Goal: Task Accomplishment & Management: Manage account settings

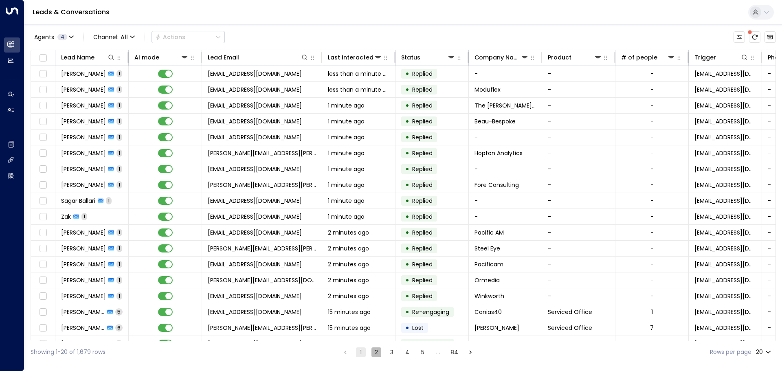
click at [374, 351] on button "2" at bounding box center [376, 352] width 10 height 10
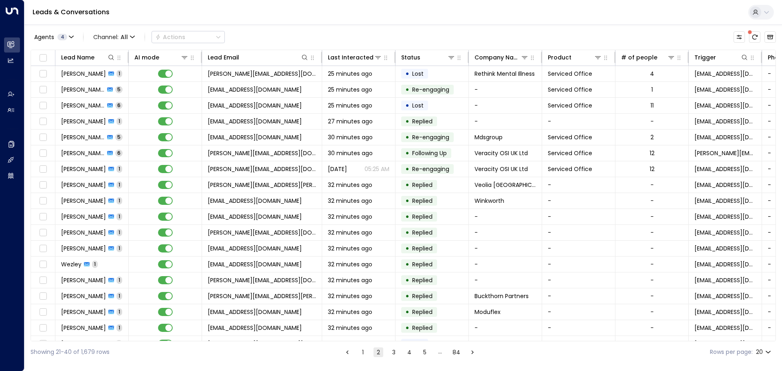
click at [390, 351] on button "3" at bounding box center [394, 352] width 10 height 10
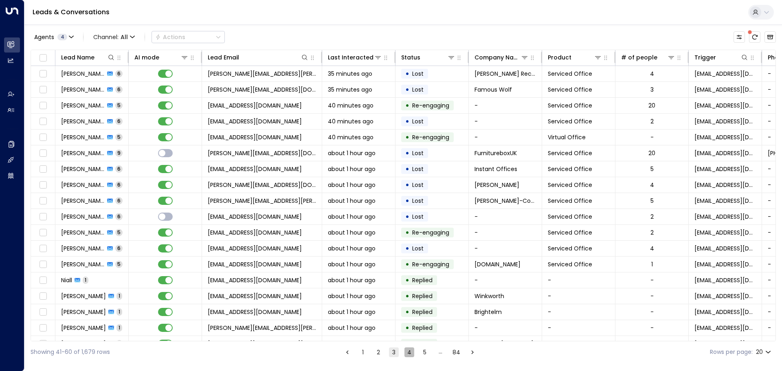
click at [410, 352] on button "4" at bounding box center [409, 352] width 10 height 10
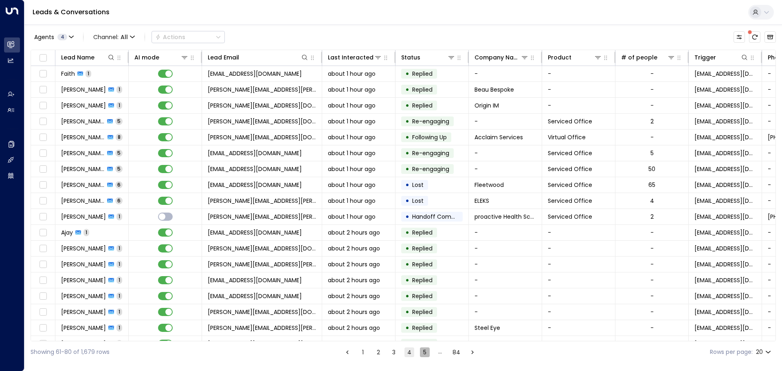
click at [427, 351] on button "5" at bounding box center [425, 352] width 10 height 10
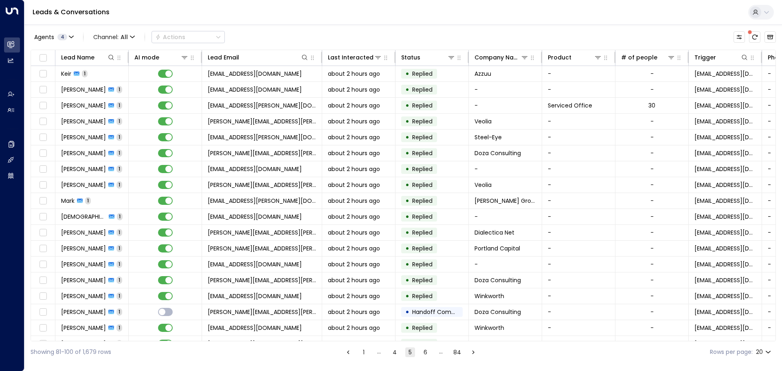
drag, startPoint x: 431, startPoint y: 352, endPoint x: 425, endPoint y: 353, distance: 6.6
click at [428, 353] on ul "1 … 4 5 6 … 84" at bounding box center [411, 352] width 136 height 10
click at [425, 353] on button "6" at bounding box center [425, 352] width 10 height 10
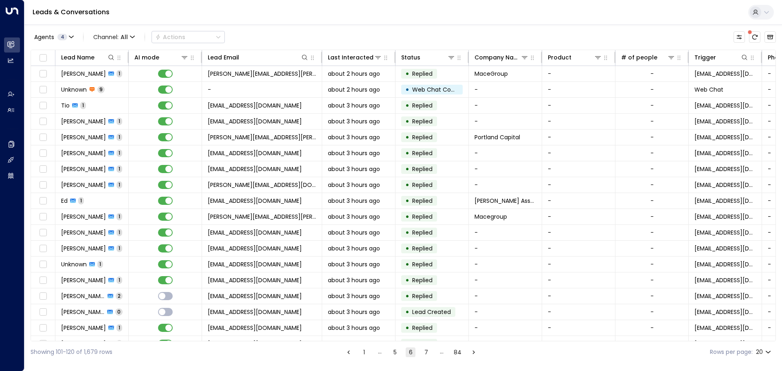
click at [396, 353] on button "5" at bounding box center [395, 352] width 10 height 10
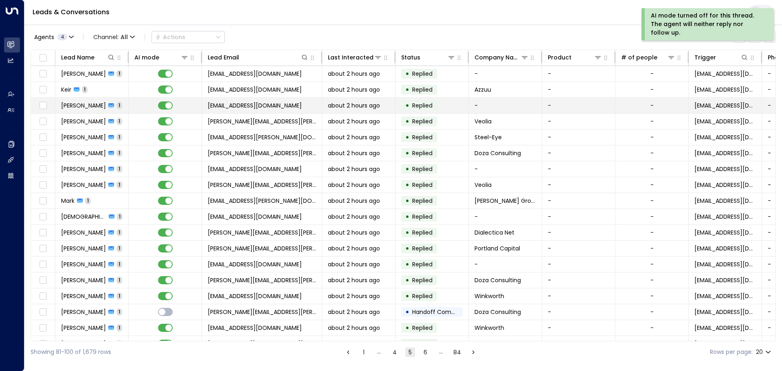
click at [195, 105] on td at bounding box center [165, 105] width 73 height 15
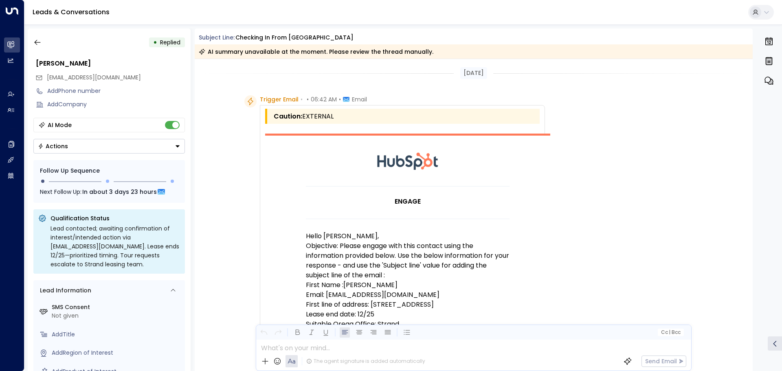
scroll to position [163, 0]
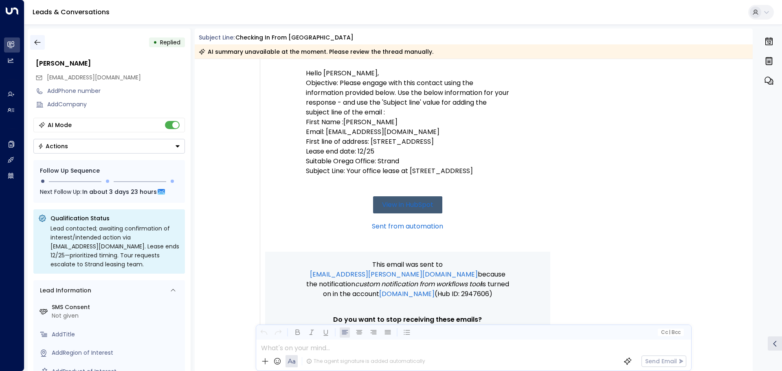
click at [38, 40] on icon "button" at bounding box center [37, 42] width 8 height 8
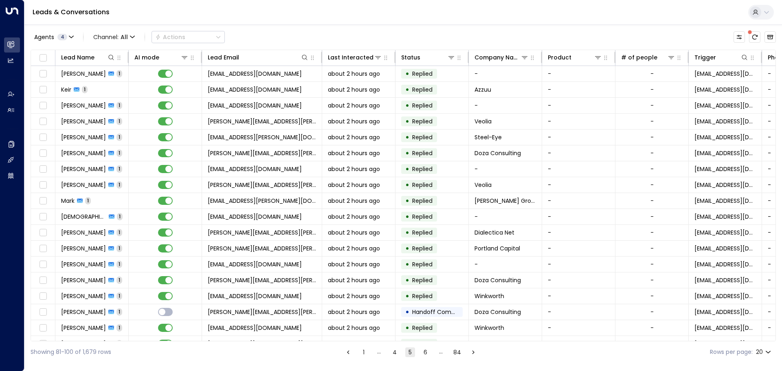
click at [397, 353] on button "4" at bounding box center [395, 352] width 10 height 10
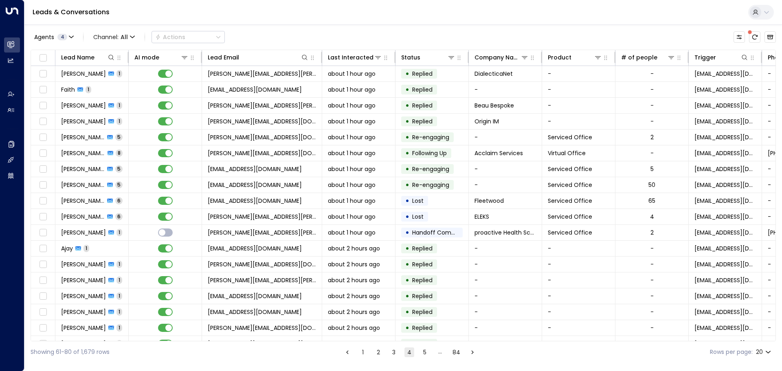
click at [359, 352] on button "1" at bounding box center [363, 352] width 10 height 10
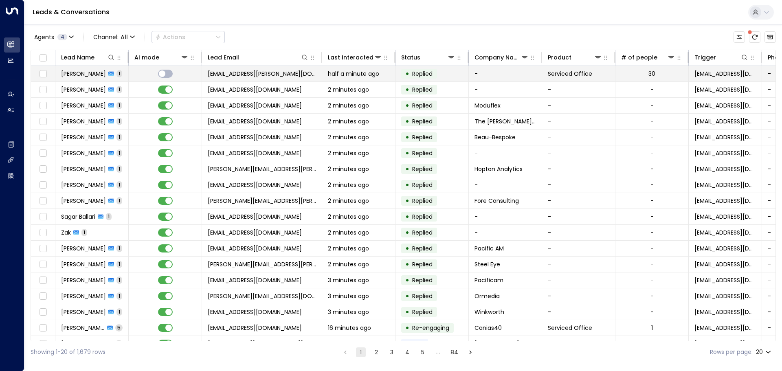
click at [221, 72] on span "luisfernando.emmitt@malldrops.com" at bounding box center [262, 74] width 108 height 8
